Goal: Transaction & Acquisition: Subscribe to service/newsletter

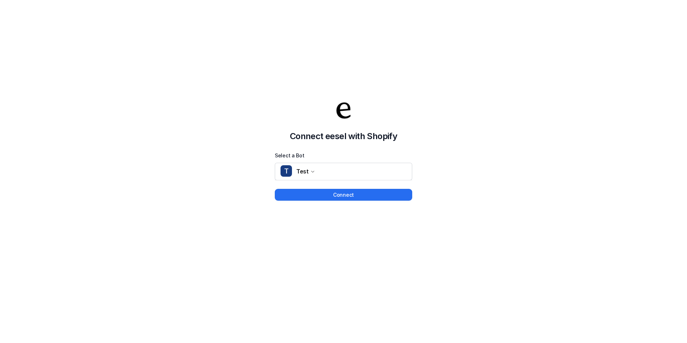
click at [317, 185] on div "Connect eesel with Shopify Select a Bot T Test Connect" at bounding box center [343, 150] width 137 height 101
click at [318, 187] on div "Connect eesel with Shopify Select a Bot T Test Connect" at bounding box center [343, 150] width 137 height 101
click at [320, 192] on button "Connect" at bounding box center [343, 195] width 137 height 12
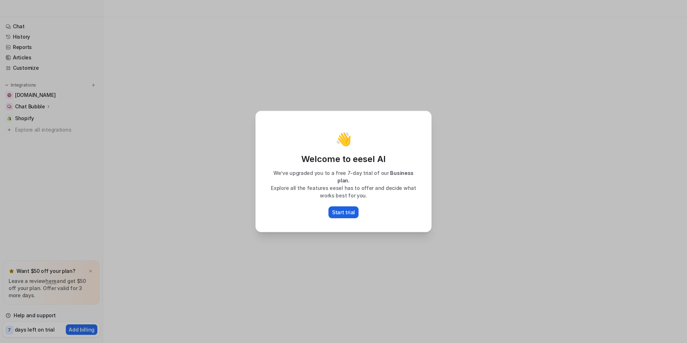
click at [347, 208] on p "Start trial" at bounding box center [343, 212] width 23 height 8
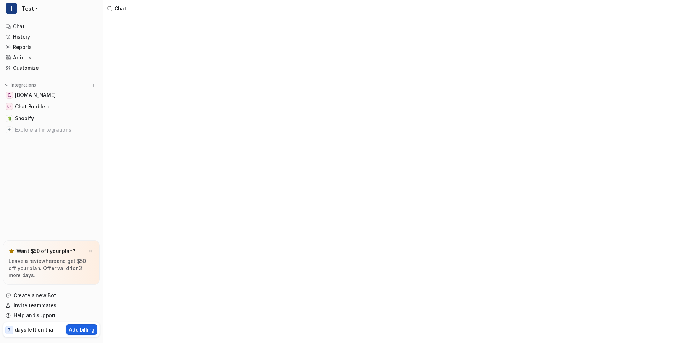
click at [92, 327] on p "Add billing" at bounding box center [82, 330] width 26 height 8
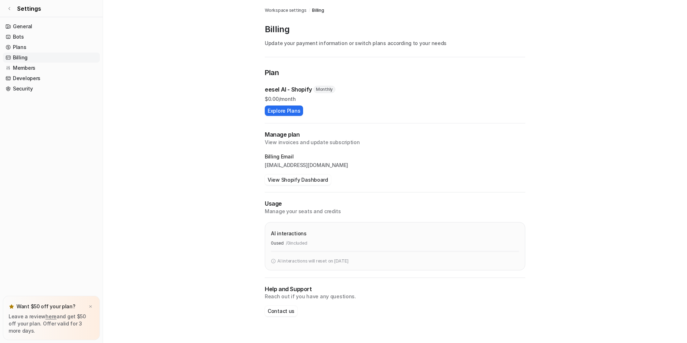
click at [283, 116] on div "Plan eesel AI - Shopify Monthly $ 0.00/month Explore Plans Manage plan View inv…" at bounding box center [395, 198] width 260 height 263
click at [286, 112] on button "Explore Plans" at bounding box center [284, 110] width 38 height 10
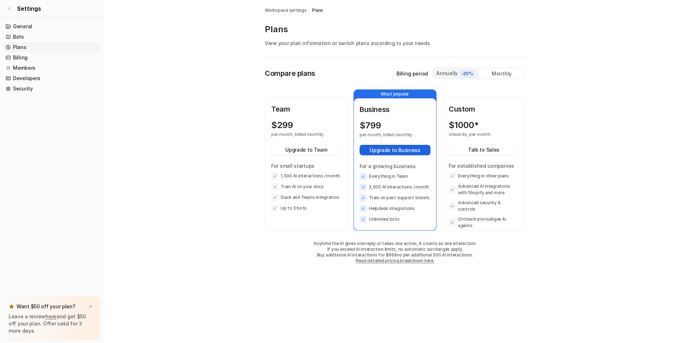
click at [386, 148] on button "Upgrade to Business" at bounding box center [394, 150] width 71 height 10
click at [18, 8] on span "Settings" at bounding box center [29, 8] width 24 height 9
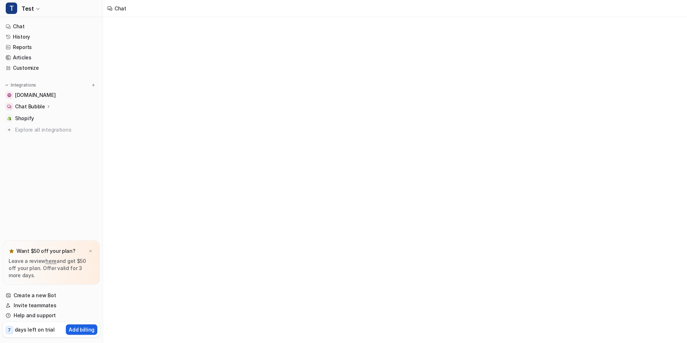
click at [69, 327] on button "Add billing" at bounding box center [81, 329] width 31 height 10
type textarea "**********"
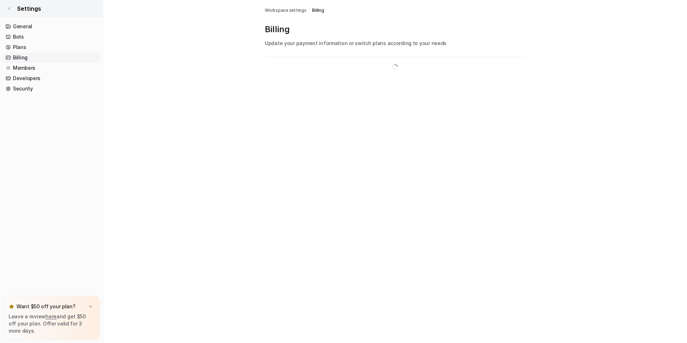
click at [41, 9] on link "Settings" at bounding box center [51, 8] width 103 height 17
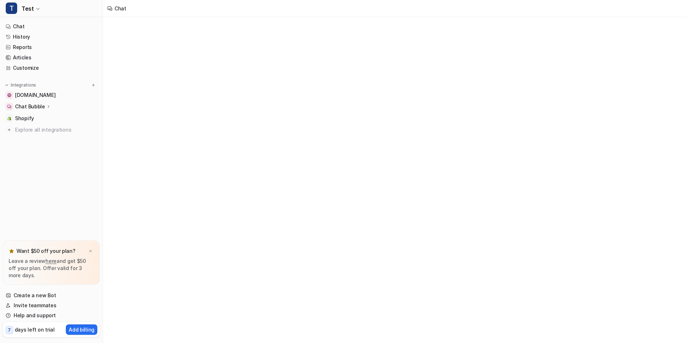
click at [22, 14] on button "T Test" at bounding box center [51, 8] width 103 height 17
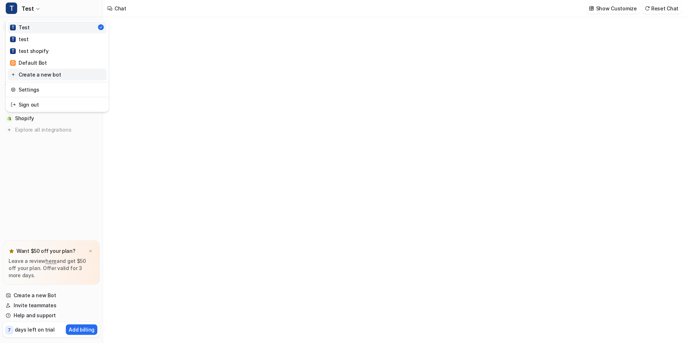
type textarea "**********"
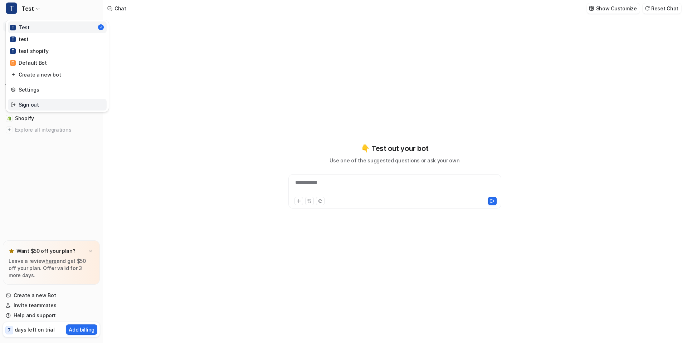
click at [33, 100] on link "Sign out" at bounding box center [57, 105] width 99 height 12
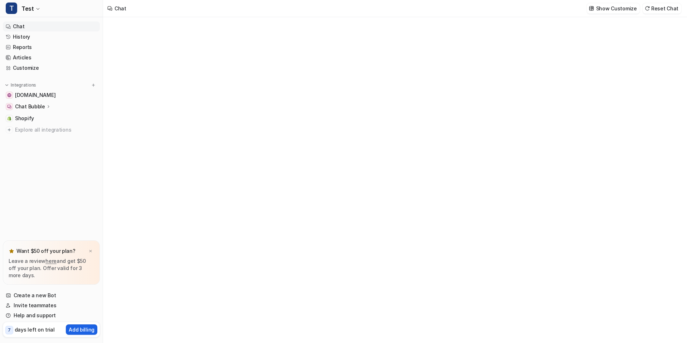
type textarea "**********"
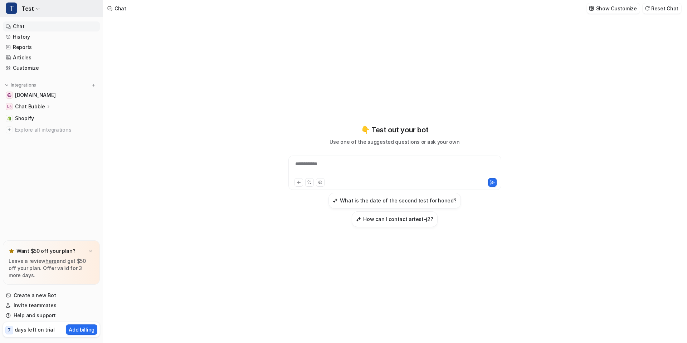
click at [26, 11] on span "Test" at bounding box center [27, 9] width 12 height 10
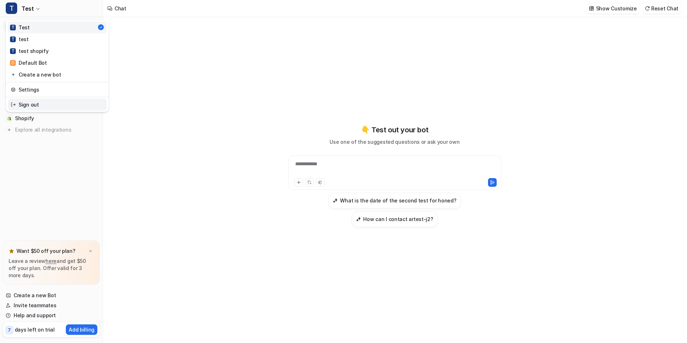
click at [36, 108] on link "Sign out" at bounding box center [57, 105] width 99 height 12
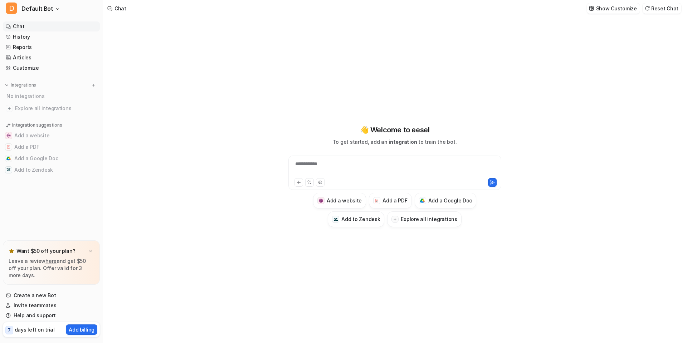
type textarea "**********"
click at [150, 257] on div "**********" at bounding box center [394, 180] width 583 height 326
click at [85, 327] on p "Add billing" at bounding box center [82, 330] width 26 height 8
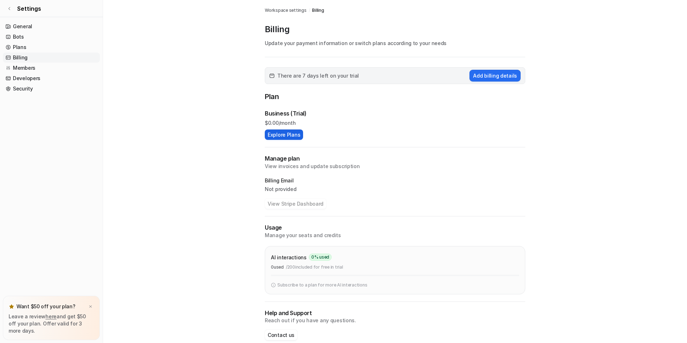
click at [290, 139] on button "Explore Plans" at bounding box center [284, 134] width 38 height 10
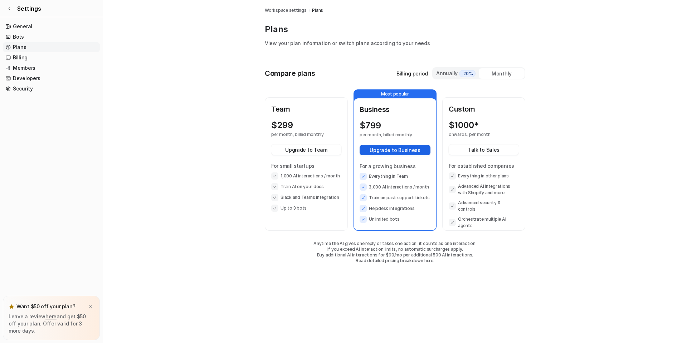
click at [384, 152] on button "Upgrade to Business" at bounding box center [394, 150] width 71 height 10
click at [322, 149] on button "Upgrade to Team" at bounding box center [306, 149] width 70 height 10
click at [89, 305] on img at bounding box center [90, 306] width 4 height 5
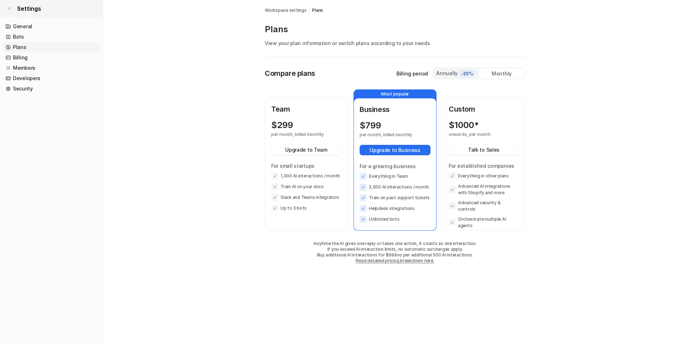
click at [10, 9] on icon at bounding box center [9, 8] width 4 height 4
click at [22, 19] on nav "General Bots Plans Billing Members Developers Security" at bounding box center [51, 179] width 103 height 321
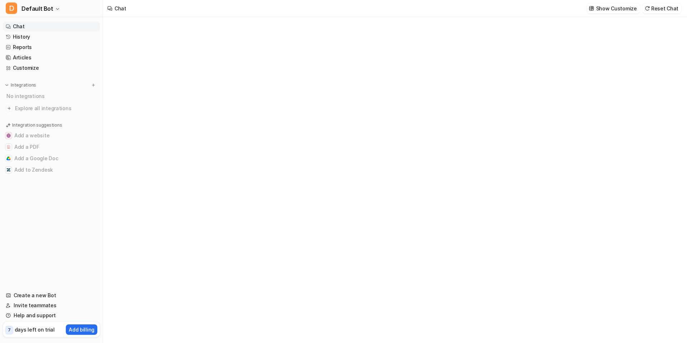
type textarea "**********"
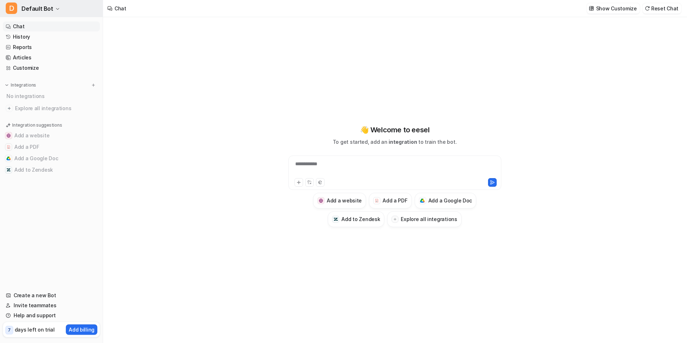
click at [53, 11] on button "D Default Bot" at bounding box center [51, 8] width 103 height 17
click at [85, 74] on link "Sign out" at bounding box center [57, 69] width 99 height 12
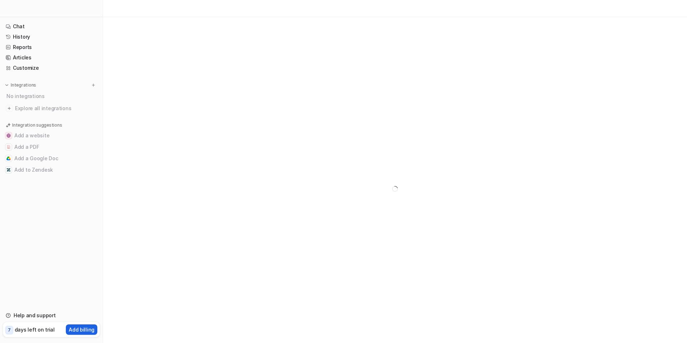
click at [93, 327] on p "Add billing" at bounding box center [82, 330] width 26 height 8
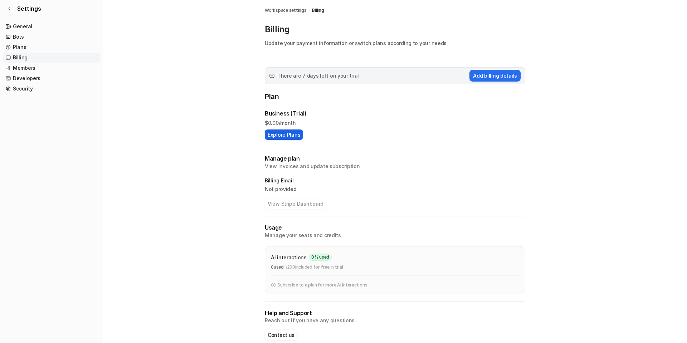
click at [300, 135] on button "Explore Plans" at bounding box center [284, 134] width 38 height 10
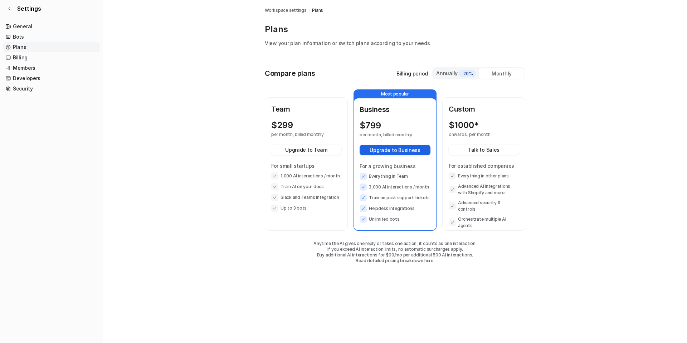
click at [388, 154] on button "Upgrade to Business" at bounding box center [394, 150] width 71 height 10
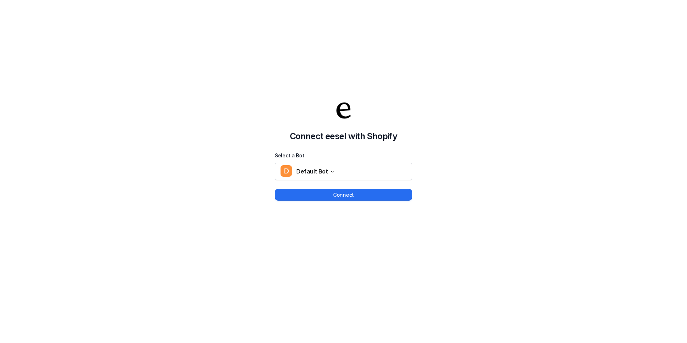
click at [69, 20] on div "Connect eesel with Shopify Select a Bot D Default Bot Connect" at bounding box center [343, 142] width 687 height 343
click at [332, 171] on button "D Default Bot" at bounding box center [343, 171] width 137 height 17
click at [232, 150] on div "Connect eesel with Shopify Select a Bot D Default Bot D Default Bot Connect" at bounding box center [343, 142] width 687 height 343
click at [358, 193] on button "Connect" at bounding box center [343, 195] width 137 height 12
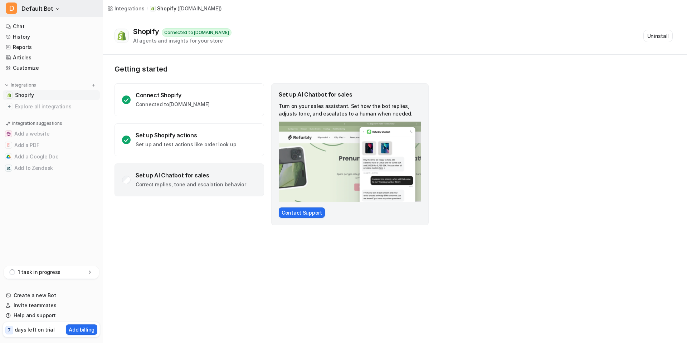
click at [50, 13] on span "Default Bot" at bounding box center [37, 9] width 32 height 10
click at [44, 70] on link "Sign out" at bounding box center [57, 69] width 99 height 12
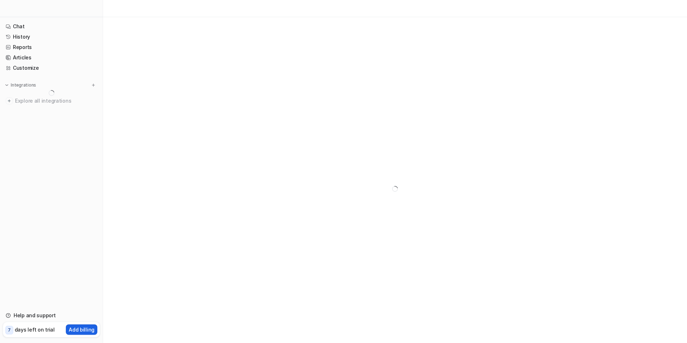
click at [83, 329] on p "Add billing" at bounding box center [82, 330] width 26 height 8
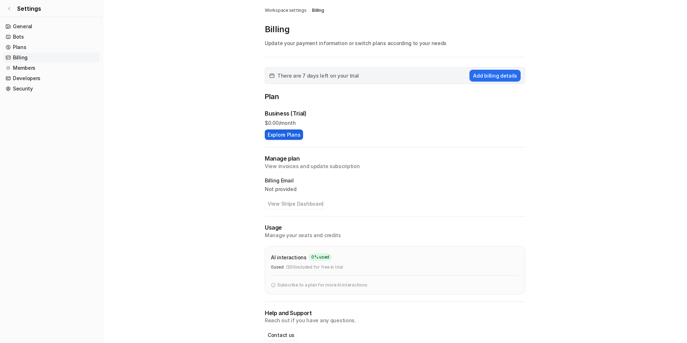
click at [285, 130] on button "Explore Plans" at bounding box center [284, 134] width 38 height 10
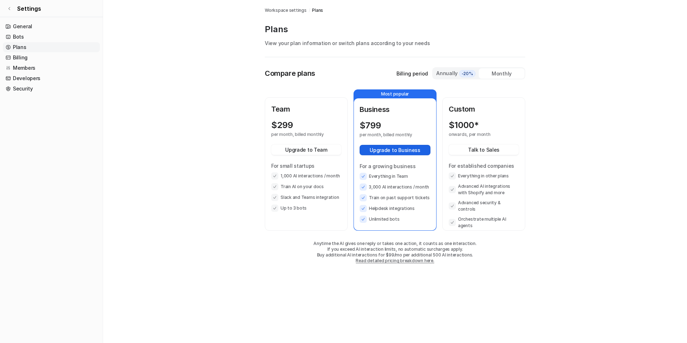
click at [381, 150] on button "Upgrade to Business" at bounding box center [394, 150] width 71 height 10
click at [19, 48] on link "Plans" at bounding box center [51, 47] width 97 height 10
click at [9, 6] on link "Settings" at bounding box center [51, 8] width 103 height 17
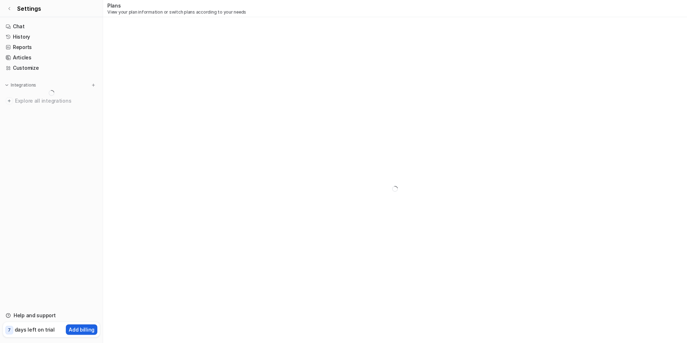
click at [90, 327] on p "Add billing" at bounding box center [82, 330] width 26 height 8
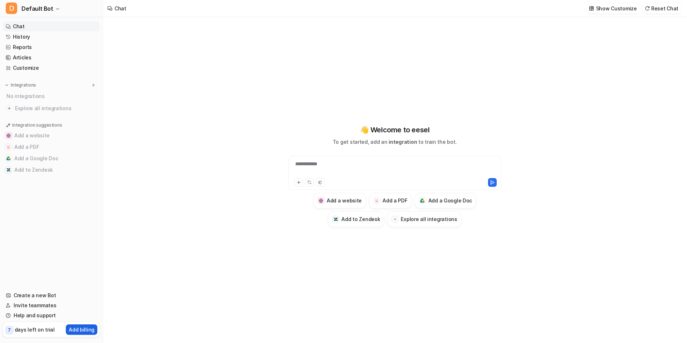
click at [87, 331] on p "Add billing" at bounding box center [82, 330] width 26 height 8
type textarea "**********"
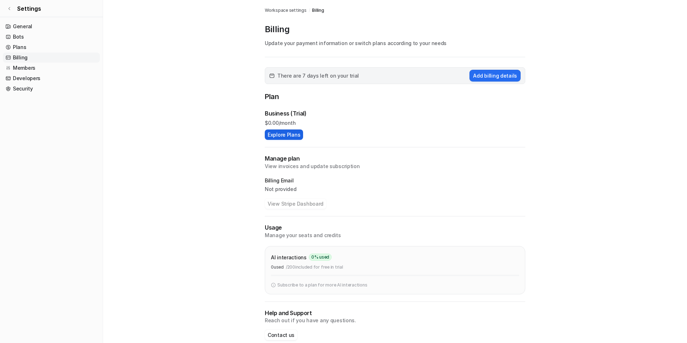
click at [299, 132] on button "Explore Plans" at bounding box center [284, 134] width 38 height 10
drag, startPoint x: 259, startPoint y: 120, endPoint x: 300, endPoint y: 122, distance: 40.5
click at [300, 122] on div "Workspace settings / Billing Billing Update your payment information or switch …" at bounding box center [395, 177] width 272 height 354
click at [387, 114] on div "Business (Trial)" at bounding box center [395, 113] width 260 height 9
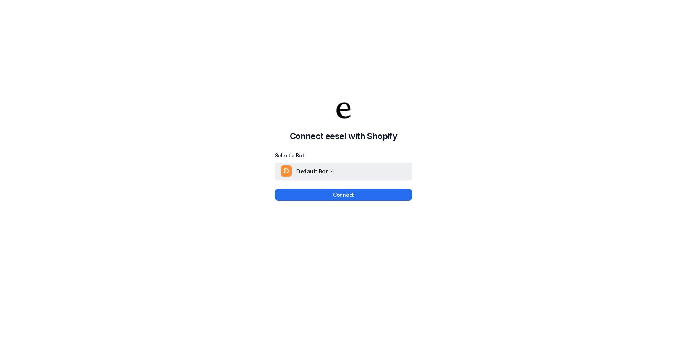
click at [334, 178] on button "D Default Bot" at bounding box center [343, 171] width 137 height 17
click at [217, 167] on div "Connect eesel with Shopify Select a Bot D Default Bot D Default Bot Connect" at bounding box center [343, 142] width 687 height 343
click at [321, 192] on button "Connect" at bounding box center [343, 195] width 137 height 12
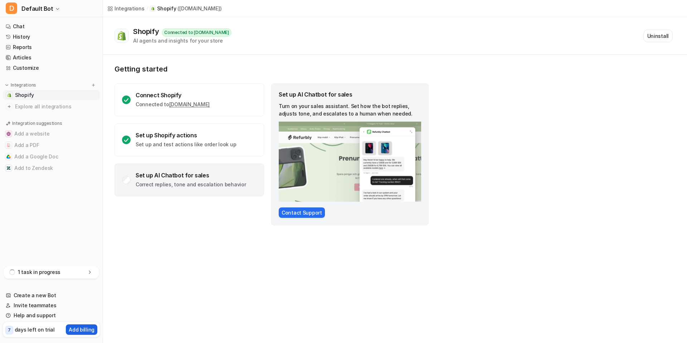
click at [90, 330] on p "Add billing" at bounding box center [82, 330] width 26 height 8
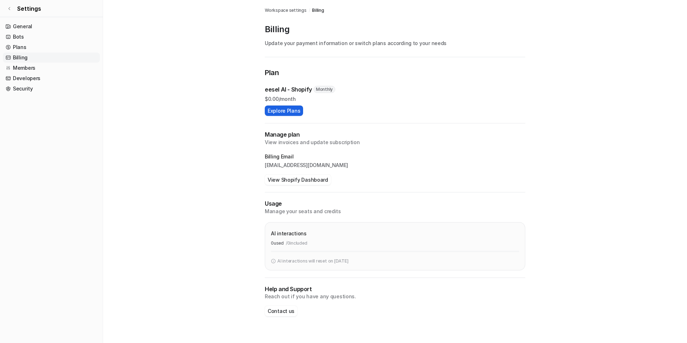
click at [280, 112] on button "Explore Plans" at bounding box center [284, 110] width 38 height 10
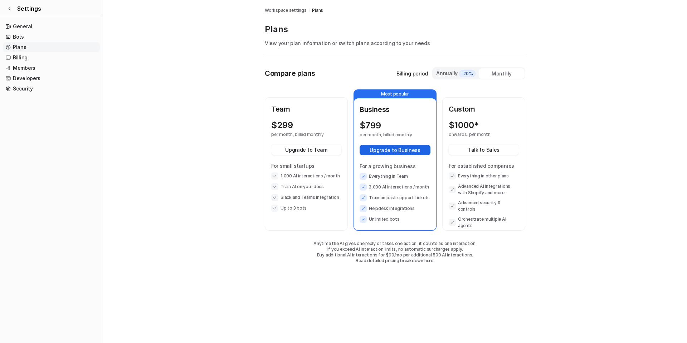
click at [367, 150] on button "Upgrade to Business" at bounding box center [394, 150] width 71 height 10
click at [31, 8] on span "Settings" at bounding box center [29, 8] width 24 height 9
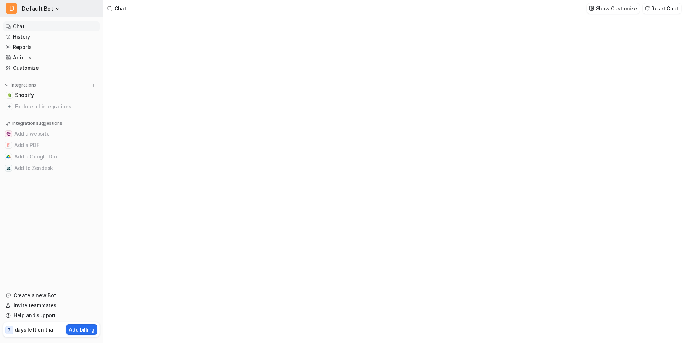
click at [12, 16] on button "D Default Bot" at bounding box center [51, 8] width 103 height 17
type textarea "**********"
click at [32, 67] on link "Sign out" at bounding box center [57, 69] width 99 height 12
type textarea "**********"
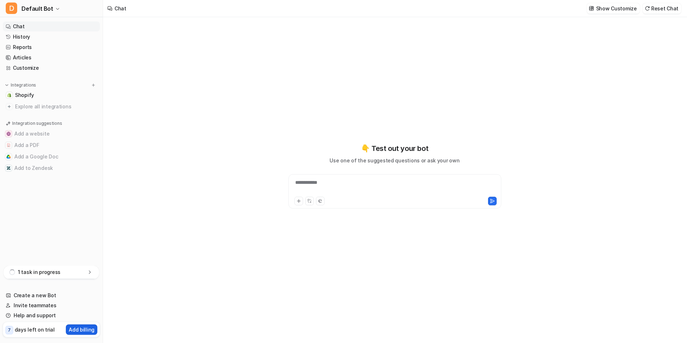
click at [70, 329] on p "Add billing" at bounding box center [82, 330] width 26 height 8
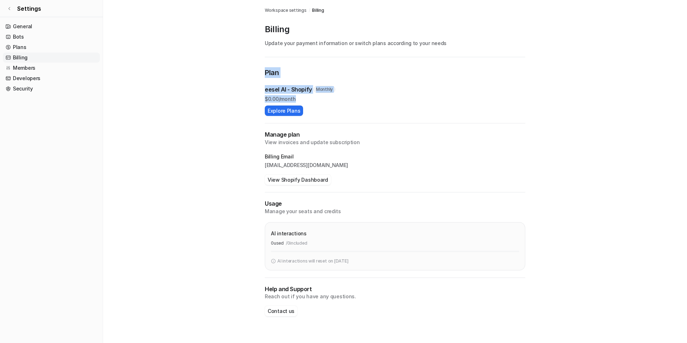
drag, startPoint x: 259, startPoint y: 82, endPoint x: 321, endPoint y: 108, distance: 66.8
click at [321, 108] on div "Workspace settings / Billing Billing Update your payment information or switch …" at bounding box center [395, 165] width 272 height 330
click at [302, 108] on div "eesel AI - Shopify Monthly $ 0.00/month Explore Plans" at bounding box center [395, 100] width 260 height 31
drag, startPoint x: 262, startPoint y: 97, endPoint x: 306, endPoint y: 104, distance: 44.2
click at [306, 104] on div "Workspace settings / Billing Billing Update your payment information or switch …" at bounding box center [395, 165] width 272 height 330
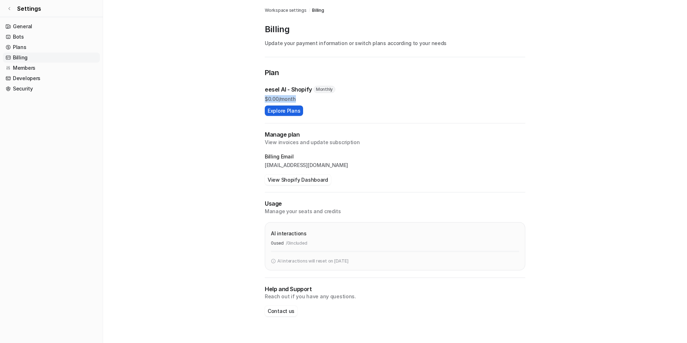
click at [299, 113] on button "Explore Plans" at bounding box center [284, 110] width 38 height 10
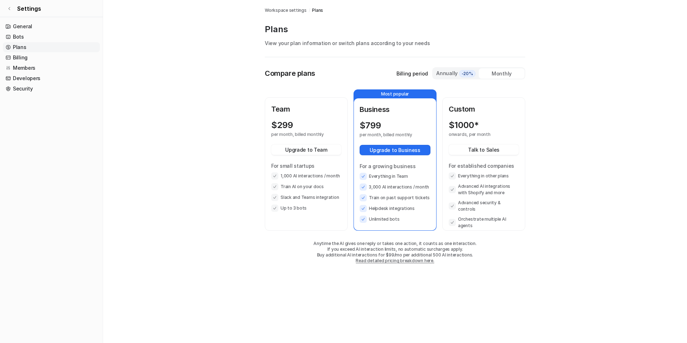
click at [442, 82] on div "Compare plans Billing period Annually -20% Monthly Team $ 299 per month, billed…" at bounding box center [395, 172] width 260 height 211
click at [454, 75] on div "Annually -20%" at bounding box center [456, 73] width 40 height 8
click at [504, 75] on div "Monthly" at bounding box center [501, 73] width 46 height 10
click at [466, 70] on span "-20%" at bounding box center [467, 73] width 16 height 7
click at [385, 146] on button "Upgrade to Business" at bounding box center [394, 150] width 71 height 10
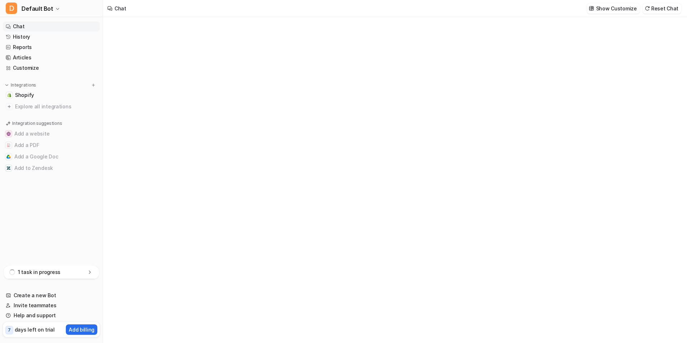
type textarea "**********"
click at [74, 328] on p "Add billing" at bounding box center [82, 330] width 26 height 8
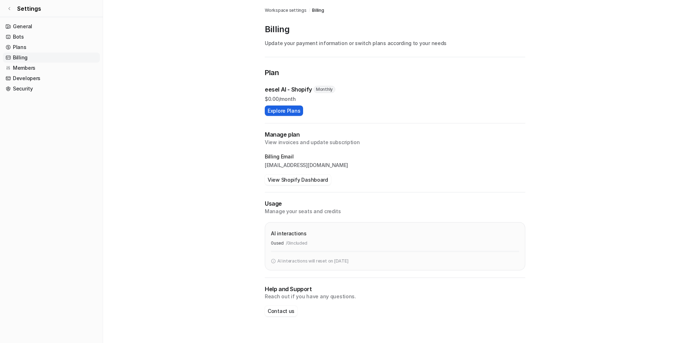
click at [285, 113] on button "Explore Plans" at bounding box center [284, 110] width 38 height 10
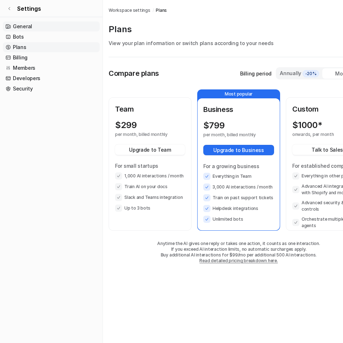
click at [21, 28] on link "General" at bounding box center [51, 26] width 97 height 10
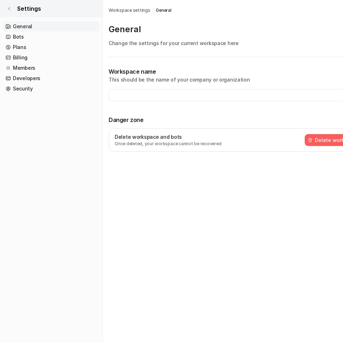
type input "**********"
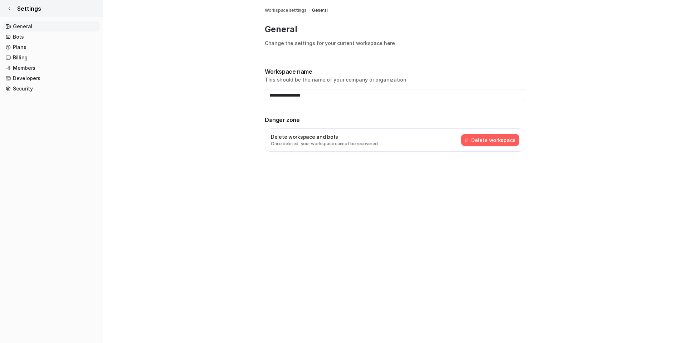
click at [5, 9] on link "Settings" at bounding box center [51, 8] width 103 height 17
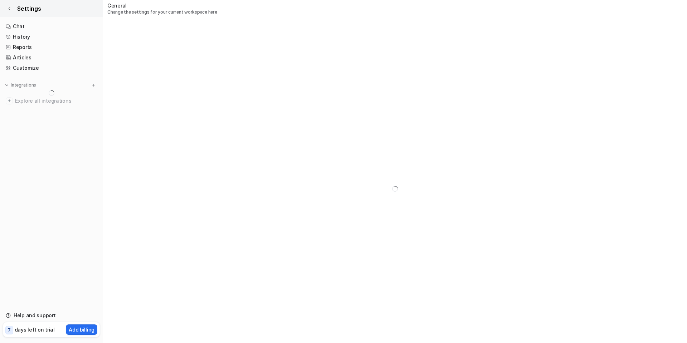
click at [20, 10] on span "Settings" at bounding box center [29, 8] width 24 height 9
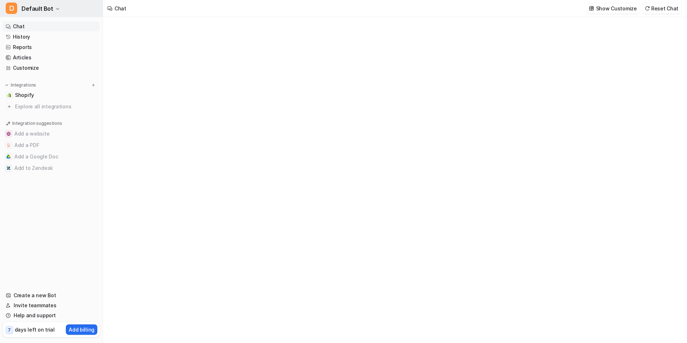
type textarea "**********"
click at [41, 12] on span "Default Bot" at bounding box center [37, 9] width 32 height 10
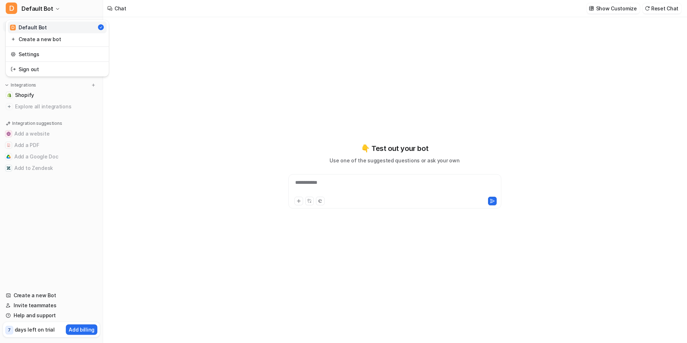
click at [154, 39] on div "**********" at bounding box center [343, 171] width 687 height 343
click at [35, 10] on span "Default Bot" at bounding box center [37, 9] width 32 height 10
click at [43, 55] on link "Settings" at bounding box center [57, 54] width 99 height 12
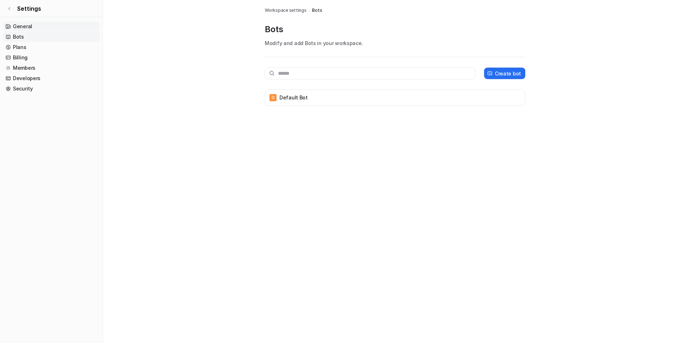
click at [36, 29] on link "General" at bounding box center [51, 26] width 97 height 10
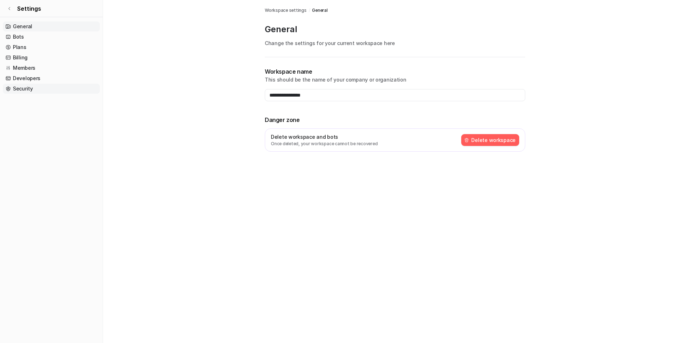
click at [34, 87] on link "Security" at bounding box center [51, 89] width 97 height 10
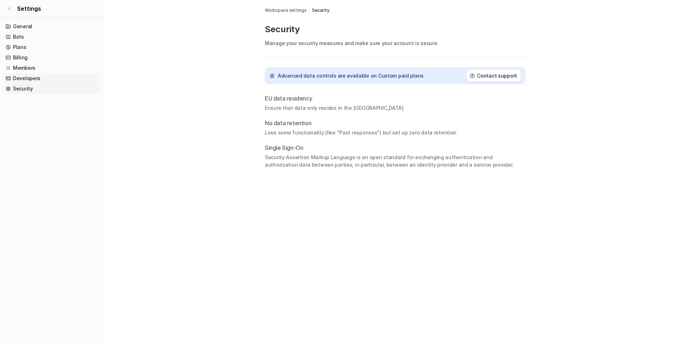
click at [34, 79] on link "Developers" at bounding box center [51, 78] width 97 height 10
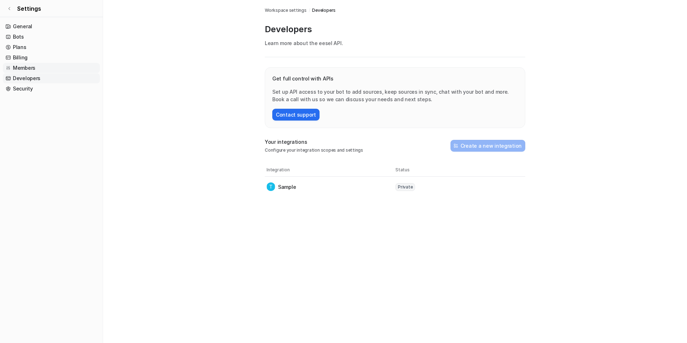
click at [67, 69] on link "Members" at bounding box center [51, 68] width 97 height 10
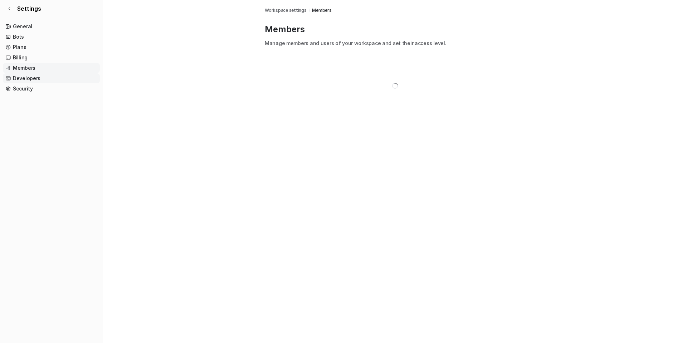
click at [57, 75] on link "Developers" at bounding box center [51, 78] width 97 height 10
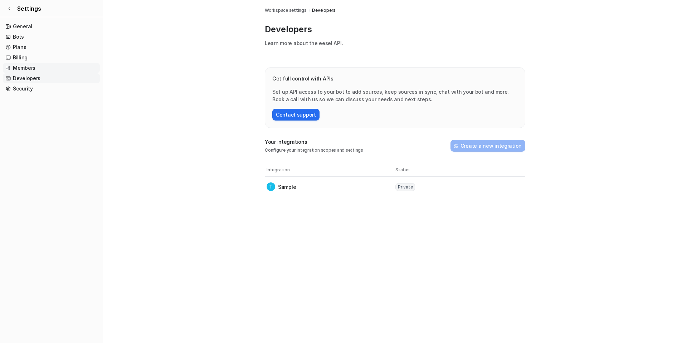
click at [48, 67] on link "Members" at bounding box center [51, 68] width 97 height 10
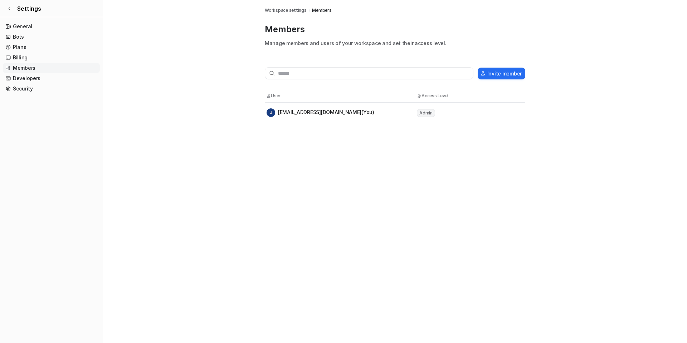
click at [264, 108] on div "Workspace settings / Members Members Manage members and users of your workspace…" at bounding box center [395, 61] width 272 height 123
click at [283, 114] on div "J jovyr@shopify.com (You)" at bounding box center [320, 112] width 108 height 9
click at [225, 154] on div "Members Workspace settings / Members Members Manage members and users of your w…" at bounding box center [343, 171] width 687 height 343
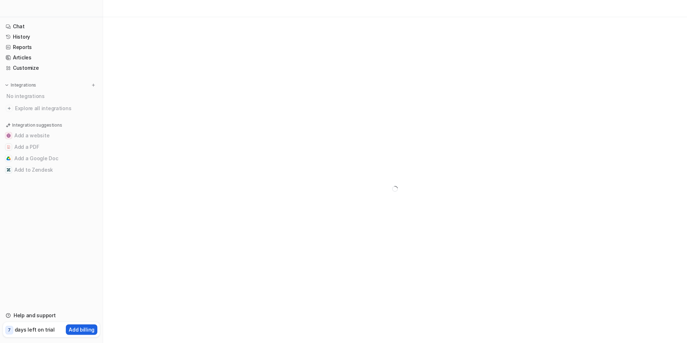
click at [79, 332] on p "Add billing" at bounding box center [82, 330] width 26 height 8
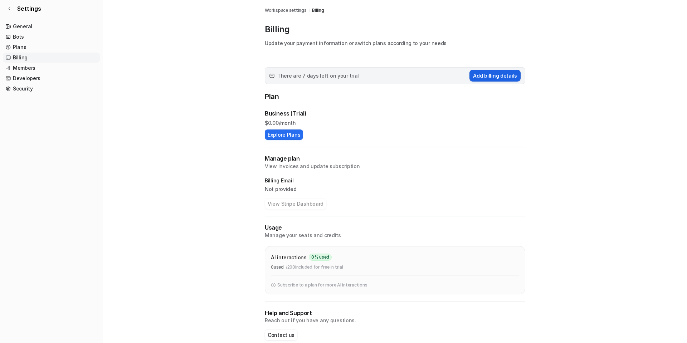
click at [511, 77] on button "Add billing details" at bounding box center [494, 76] width 51 height 12
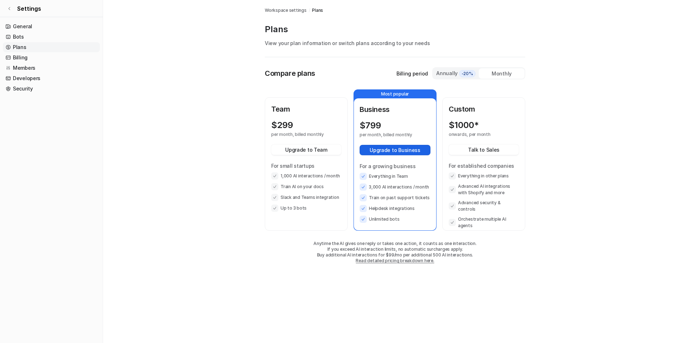
click at [385, 146] on button "Upgrade to Business" at bounding box center [394, 150] width 71 height 10
